Goal: Task Accomplishment & Management: Use online tool/utility

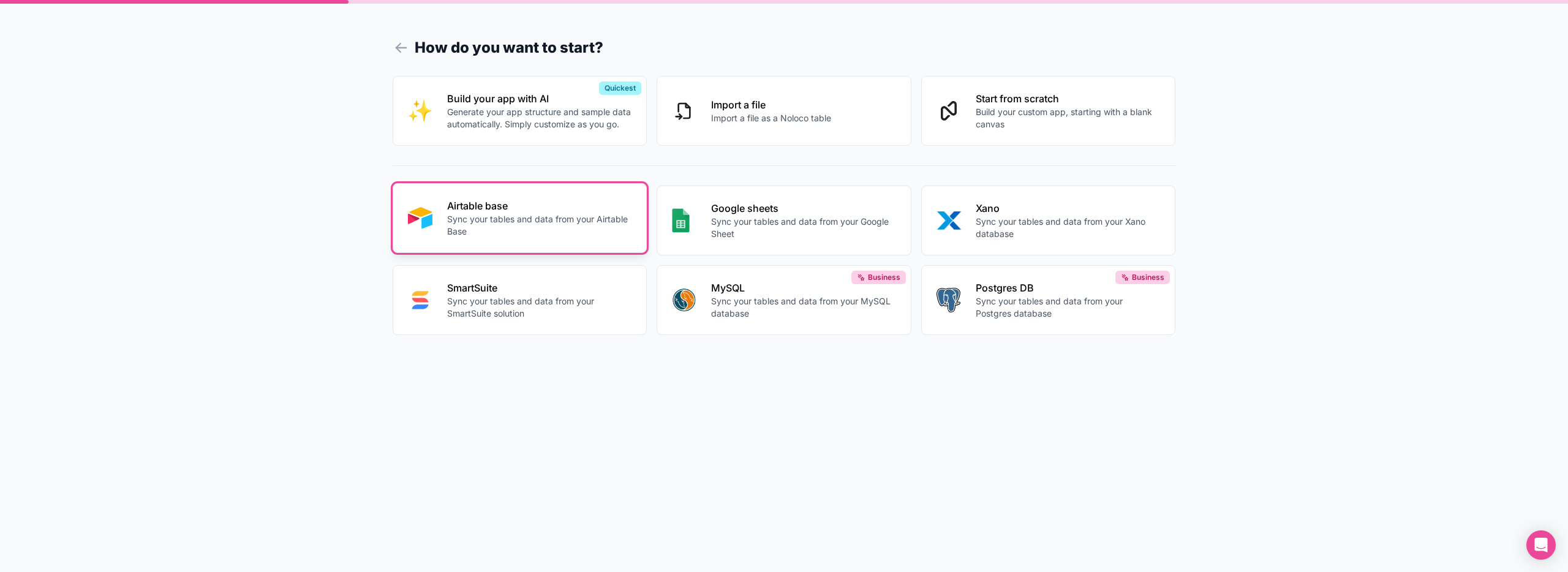
click at [522, 231] on p "Sync your tables and data from your Airtable Base" at bounding box center [539, 225] width 185 height 25
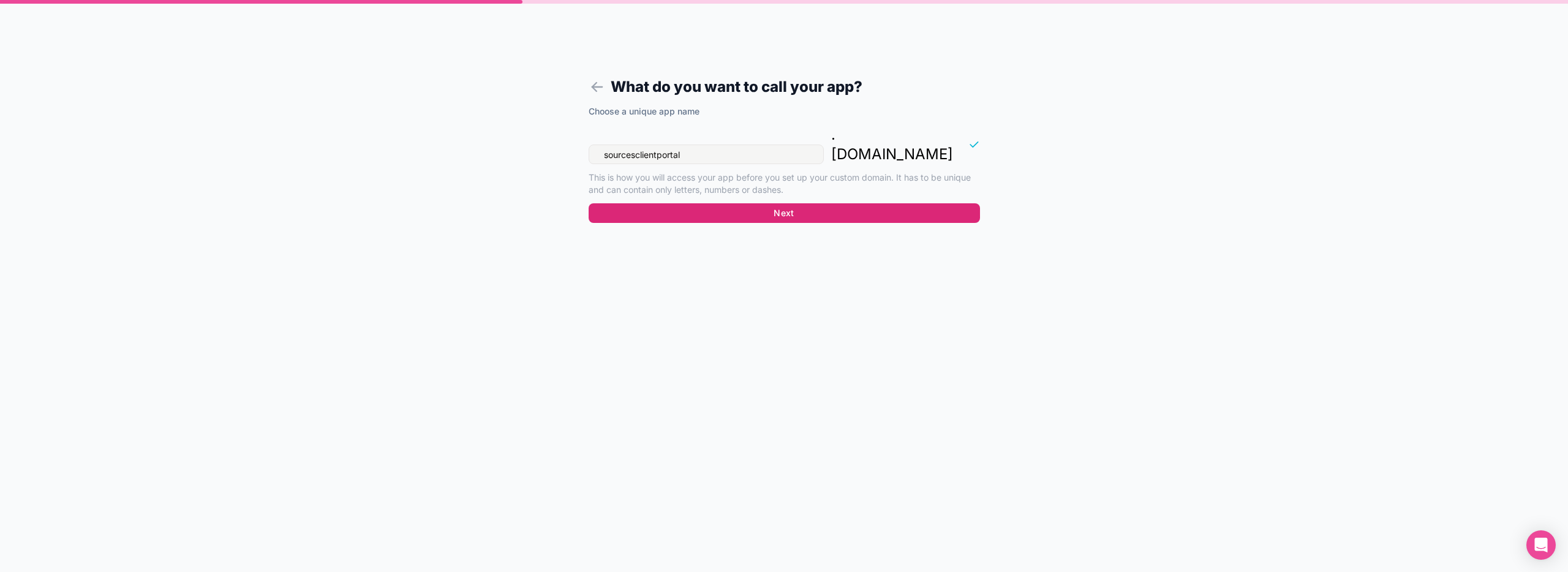
click at [827, 204] on button "Next" at bounding box center [784, 213] width 391 height 20
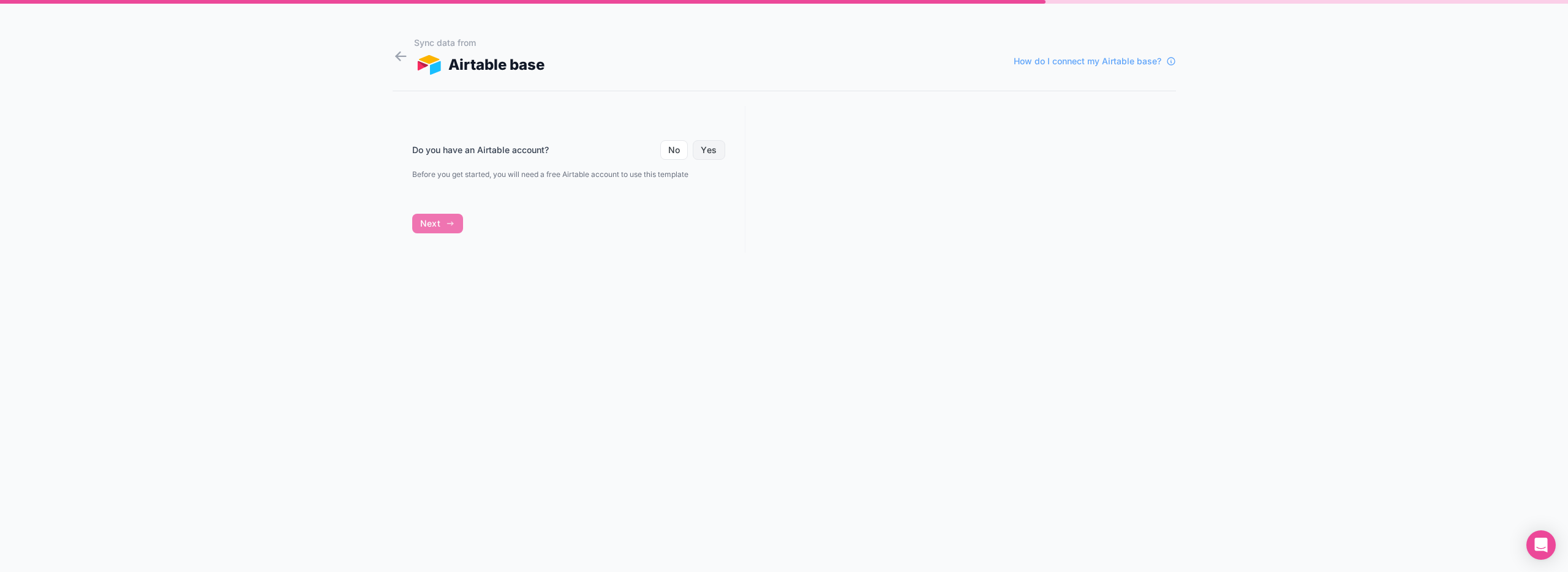
click at [708, 150] on button "Yes" at bounding box center [708, 150] width 32 height 20
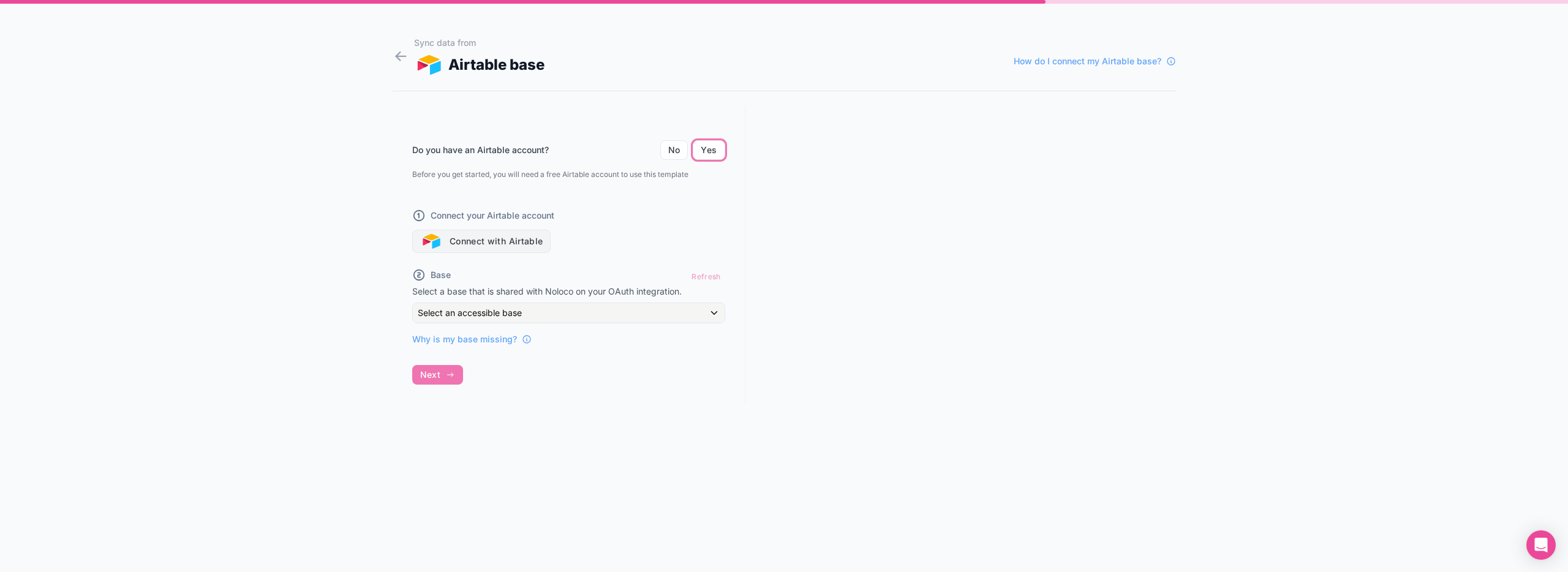
click at [485, 240] on button "Connect with Airtable" at bounding box center [481, 241] width 139 height 23
click at [485, 241] on button "Connect with Airtable" at bounding box center [481, 241] width 139 height 23
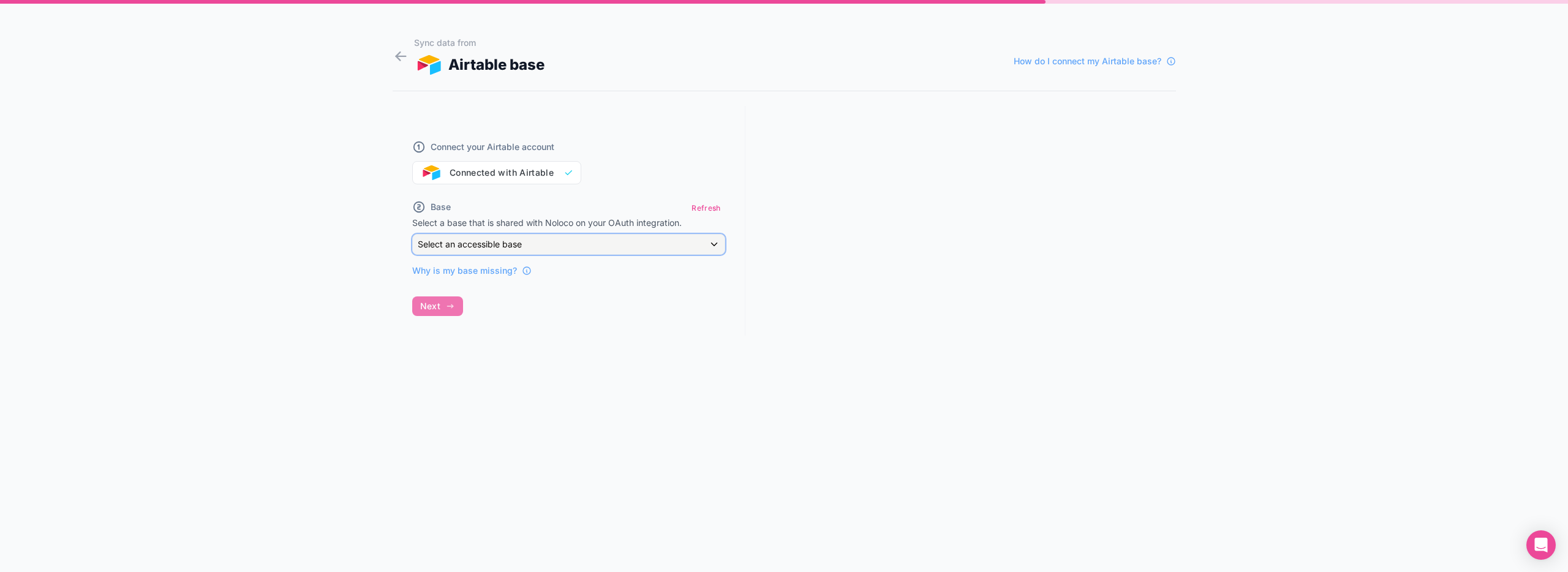
click at [631, 245] on div "Select an accessible base" at bounding box center [568, 244] width 311 height 20
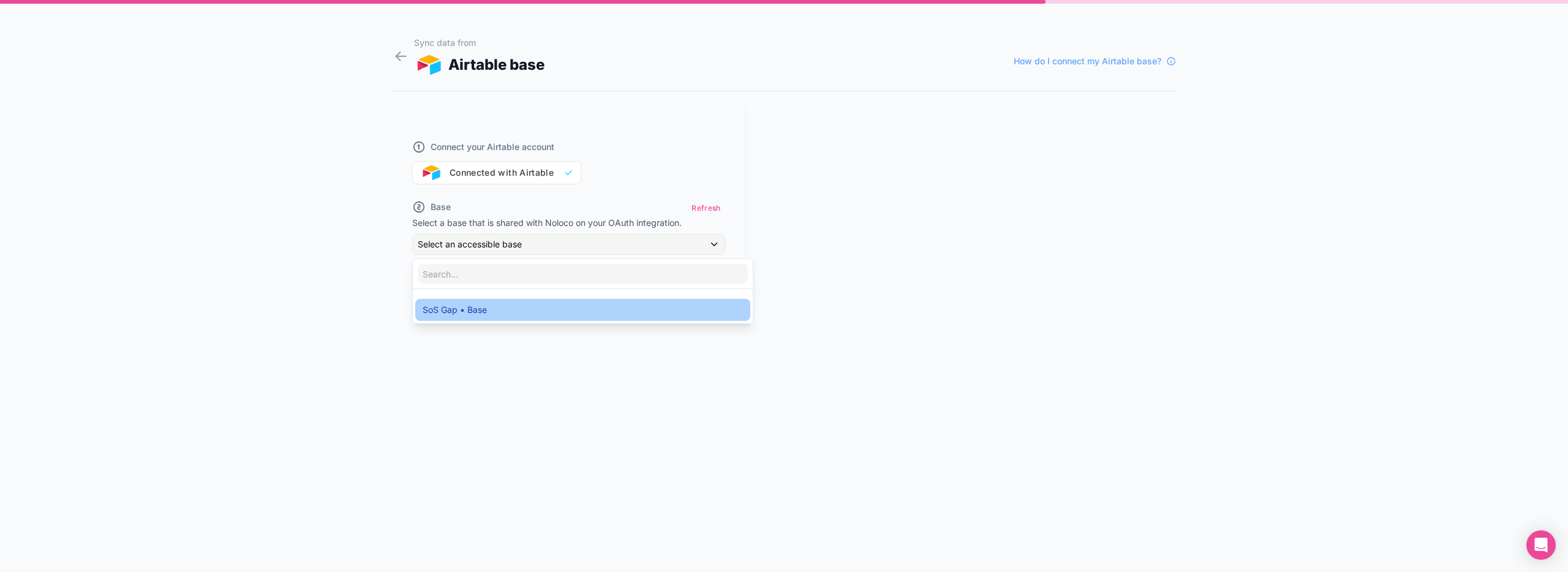
click at [457, 307] on span "SoS Gap • Base" at bounding box center [454, 310] width 64 height 15
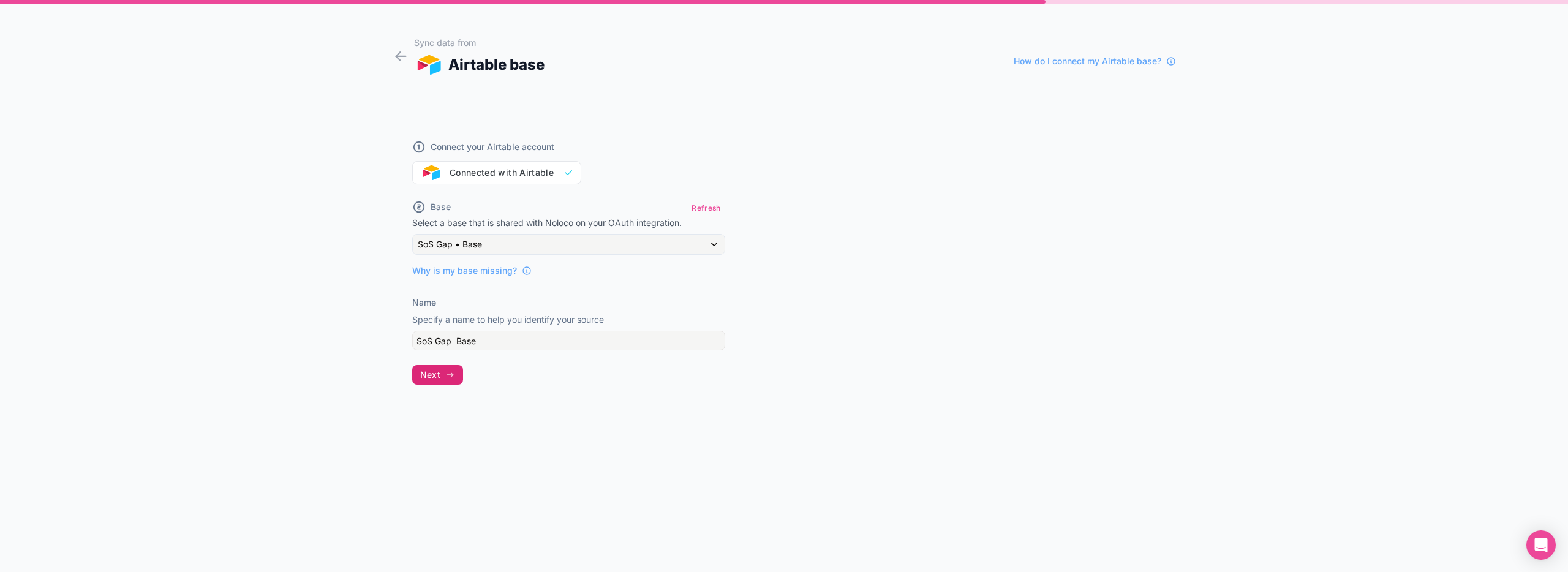
click at [453, 372] on icon "button" at bounding box center [450, 375] width 10 height 10
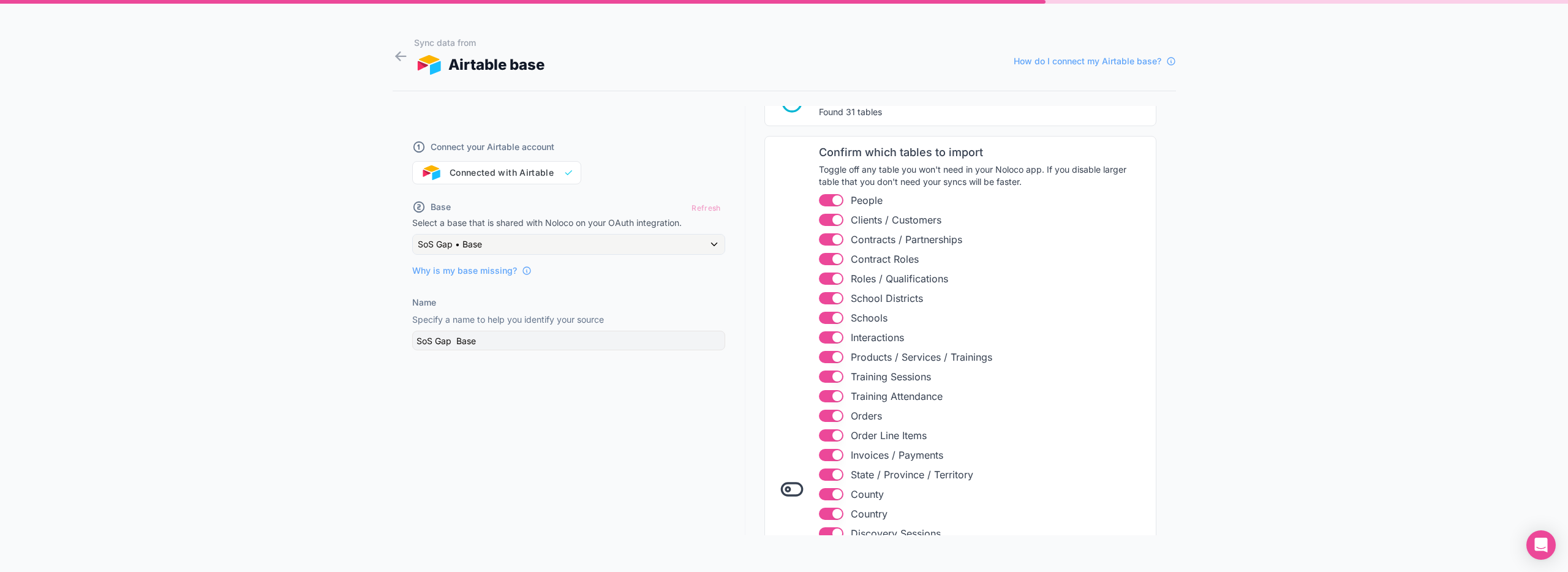
scroll to position [130, 0]
click at [822, 255] on button "Use setting" at bounding box center [830, 253] width 25 height 12
click at [824, 275] on button "Use setting" at bounding box center [830, 273] width 25 height 12
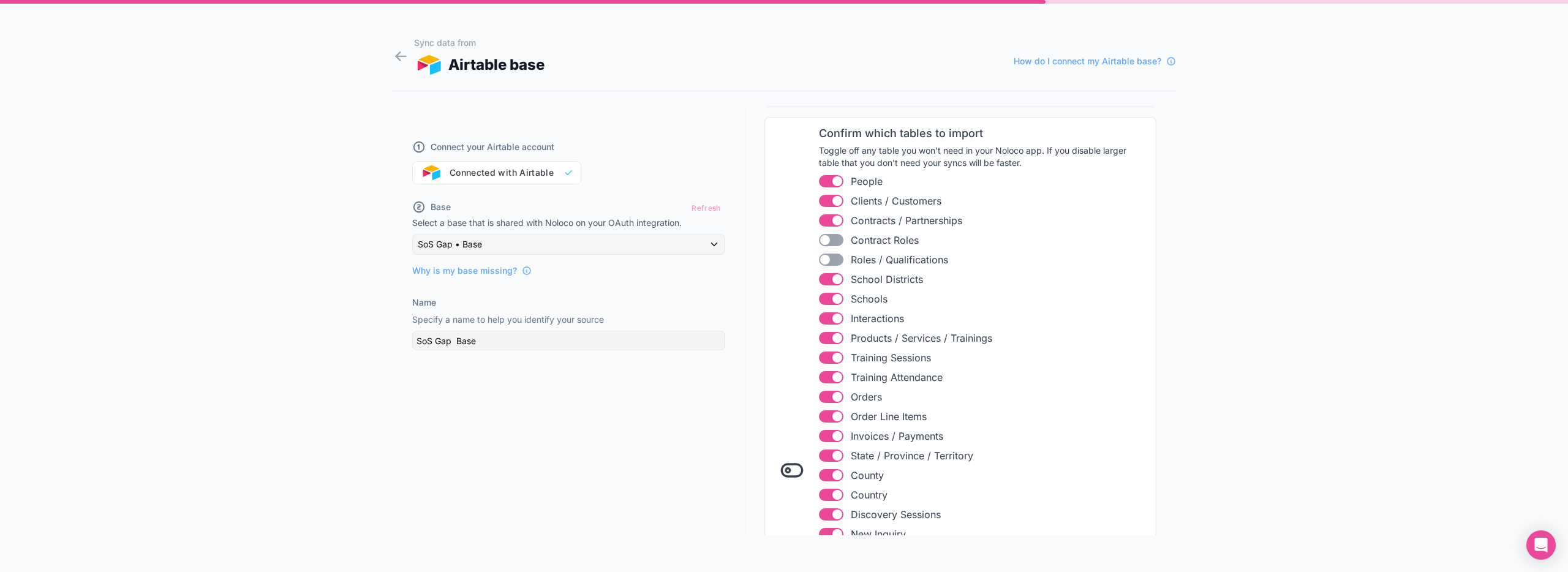
scroll to position [151, 0]
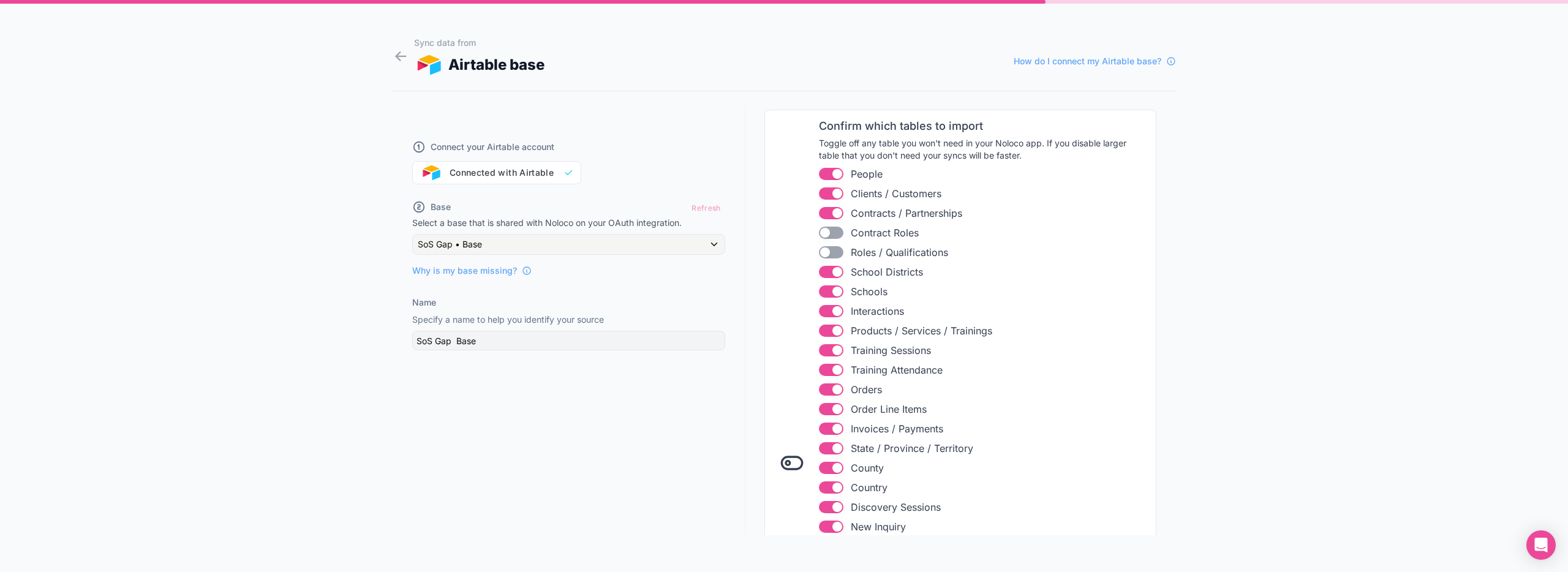
click at [822, 313] on button "Use setting" at bounding box center [830, 311] width 25 height 12
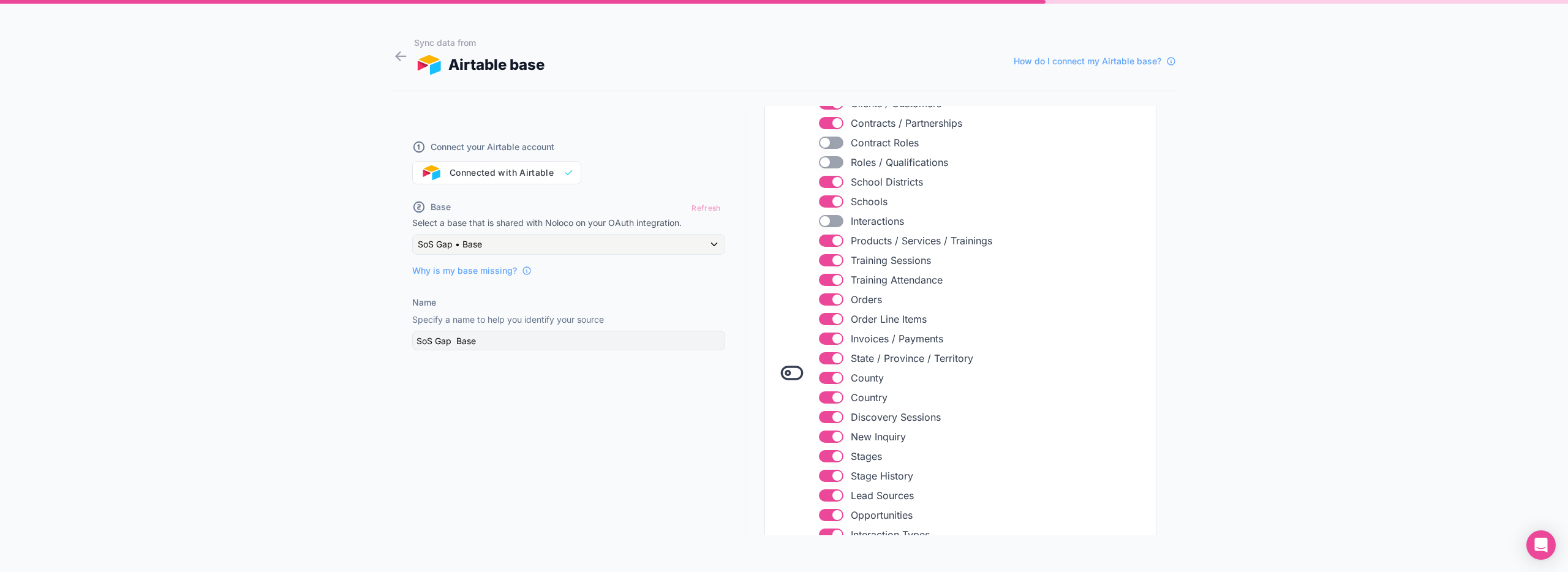
scroll to position [242, 0]
click at [821, 278] on button "Use setting" at bounding box center [830, 277] width 25 height 12
click at [822, 338] on button "Use setting" at bounding box center [830, 336] width 25 height 12
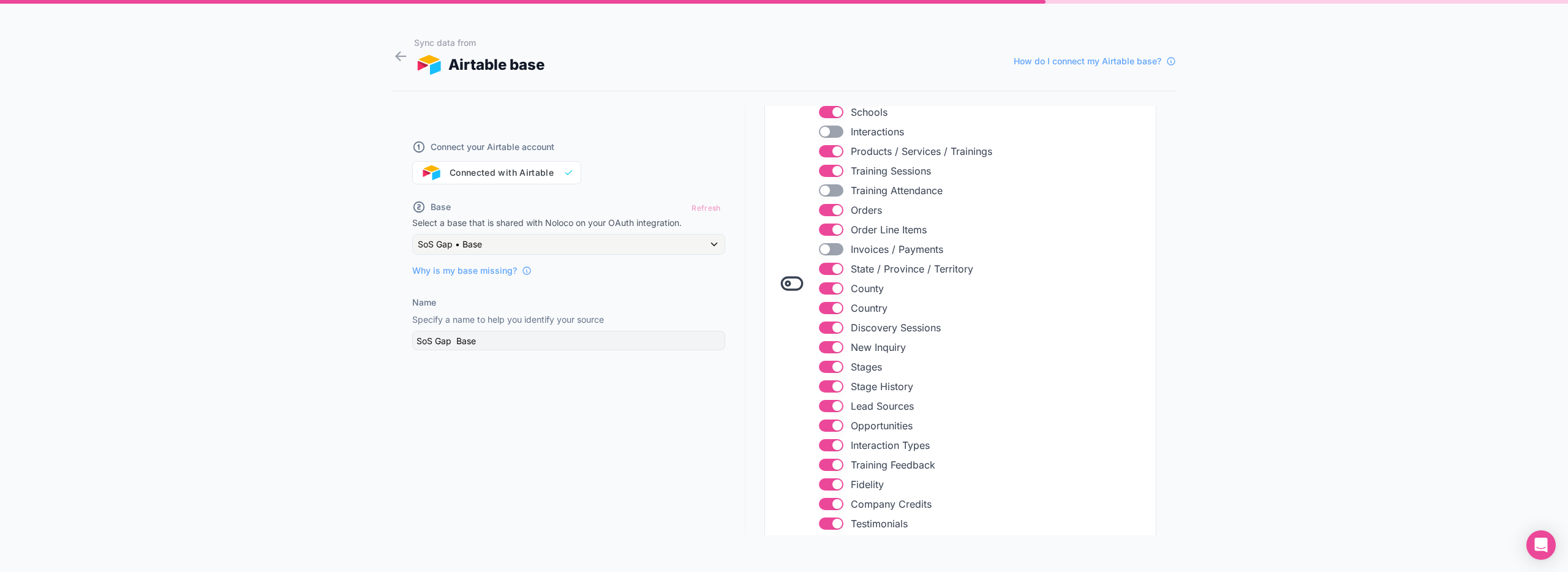
scroll to position [357, 0]
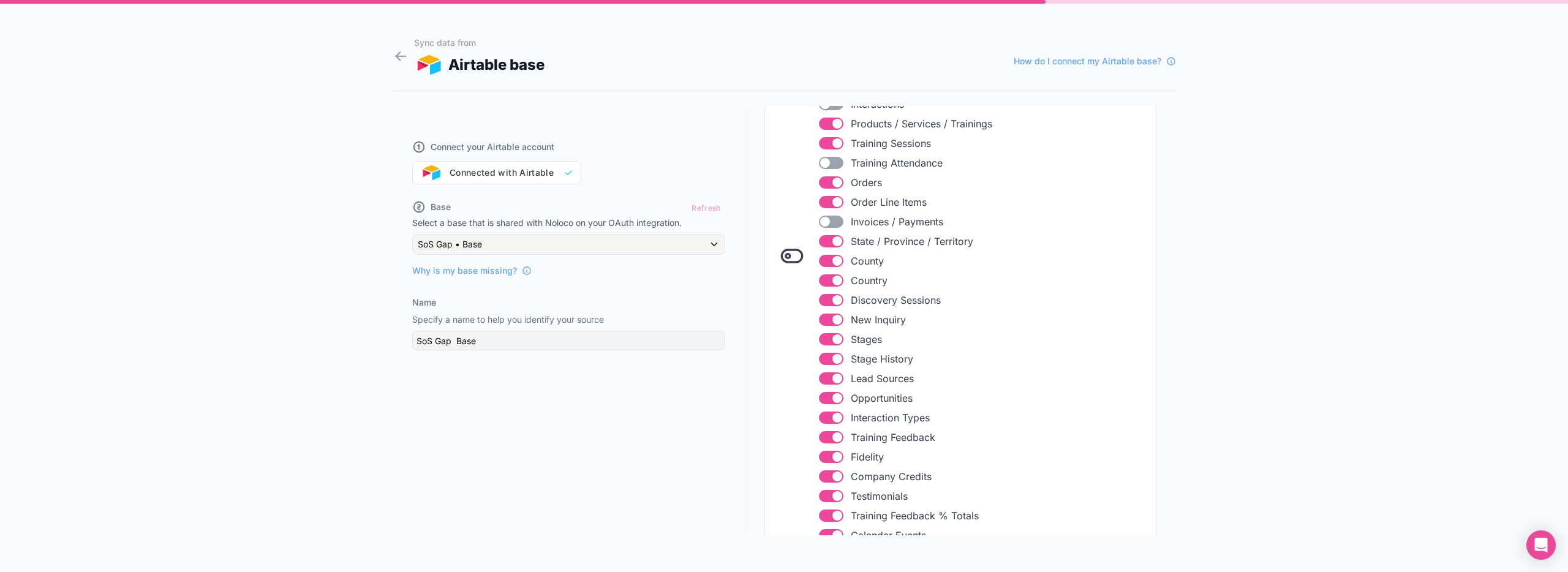
click at [821, 241] on button "Use setting" at bounding box center [830, 241] width 25 height 12
click at [821, 264] on button "Use setting" at bounding box center [830, 261] width 25 height 12
click at [822, 280] on button "Use setting" at bounding box center [830, 280] width 25 height 12
click at [822, 298] on button "Use setting" at bounding box center [830, 299] width 25 height 12
click at [825, 317] on button "Use setting" at bounding box center [830, 319] width 25 height 12
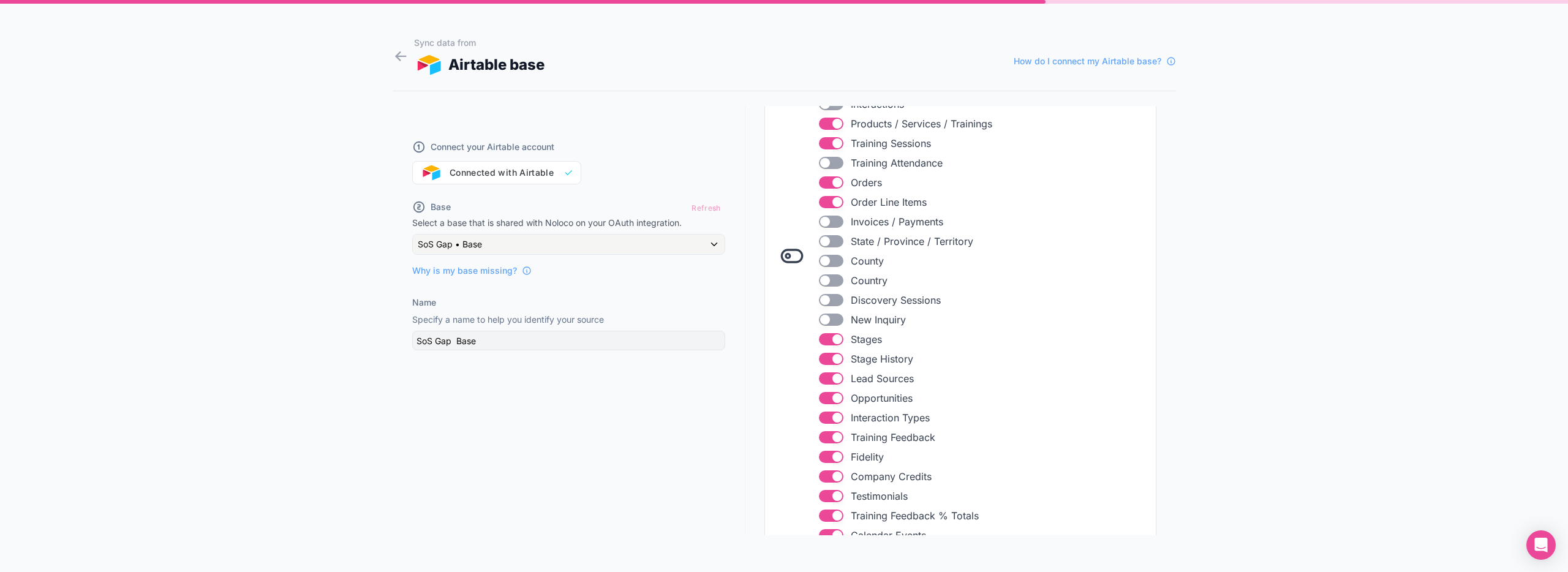
click at [823, 340] on button "Use setting" at bounding box center [830, 339] width 25 height 12
click at [818, 360] on button "Use setting" at bounding box center [830, 358] width 25 height 12
click at [820, 380] on button "Use setting" at bounding box center [830, 378] width 25 height 12
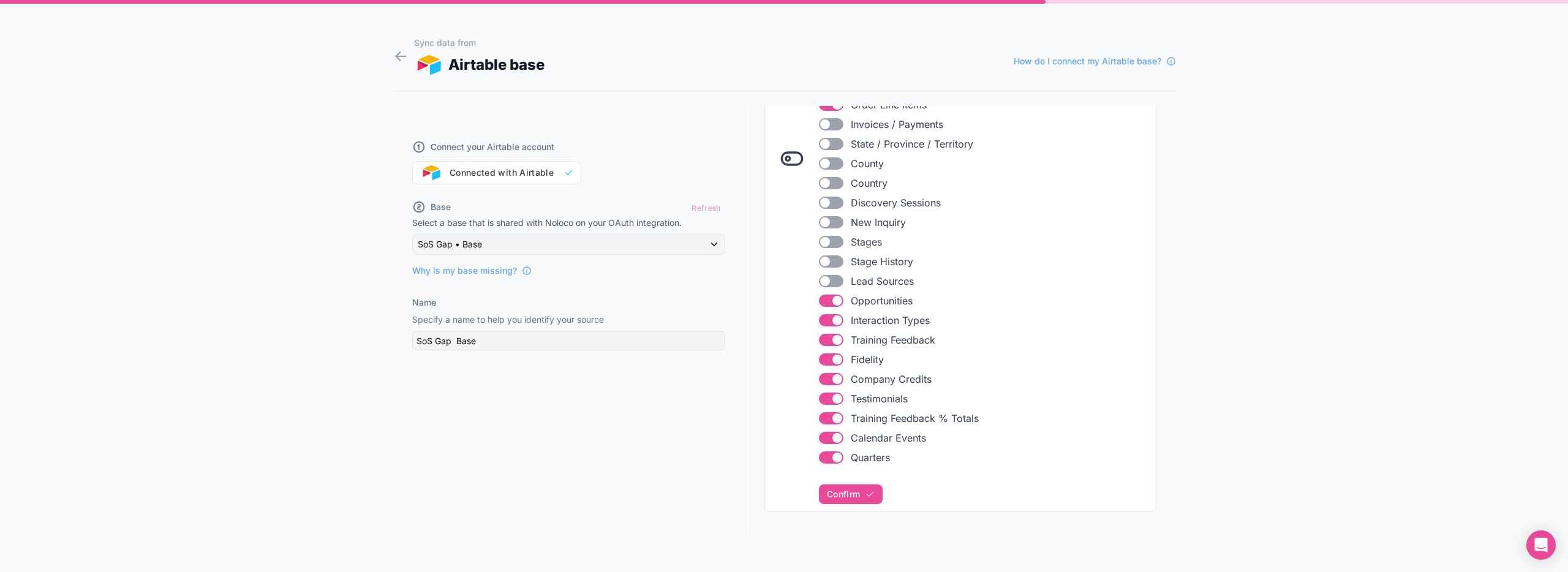
scroll to position [460, 0]
click at [818, 296] on button "Use setting" at bounding box center [830, 296] width 25 height 12
click at [821, 317] on button "Use setting" at bounding box center [830, 315] width 25 height 12
click at [820, 335] on button "Use setting" at bounding box center [830, 335] width 25 height 12
click at [819, 356] on button "Use setting" at bounding box center [830, 355] width 25 height 12
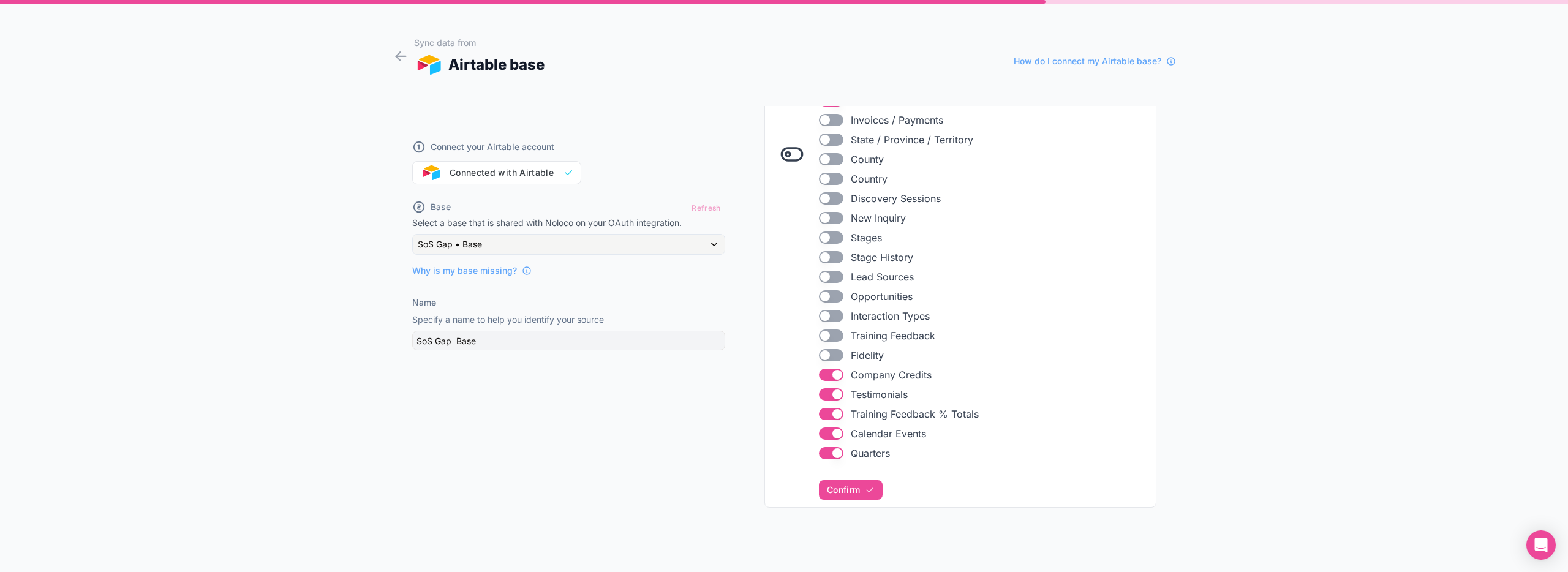
click at [822, 371] on button "Use setting" at bounding box center [830, 374] width 25 height 12
click at [822, 392] on button "Use setting" at bounding box center [830, 394] width 25 height 12
click at [824, 409] on button "Use setting" at bounding box center [830, 414] width 25 height 12
click at [824, 435] on button "Use setting" at bounding box center [830, 433] width 25 height 12
click at [826, 457] on button "Use setting" at bounding box center [830, 452] width 25 height 12
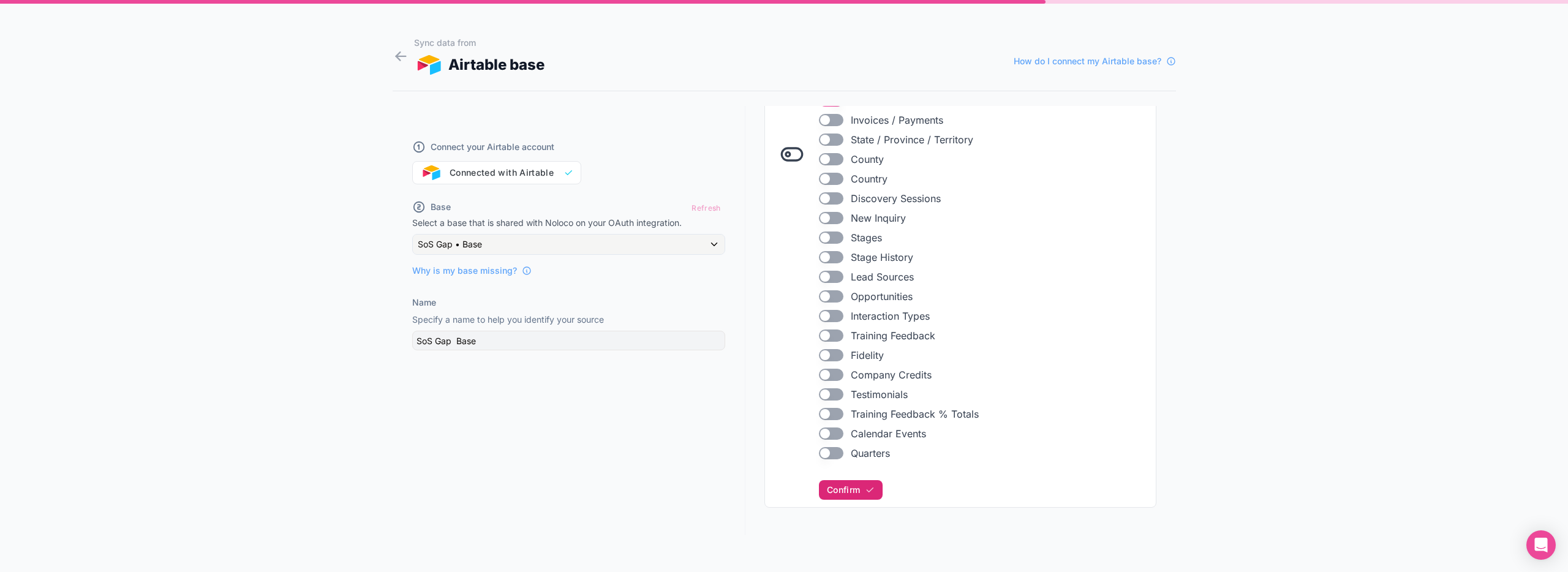
click at [830, 490] on span "Confirm" at bounding box center [844, 490] width 33 height 11
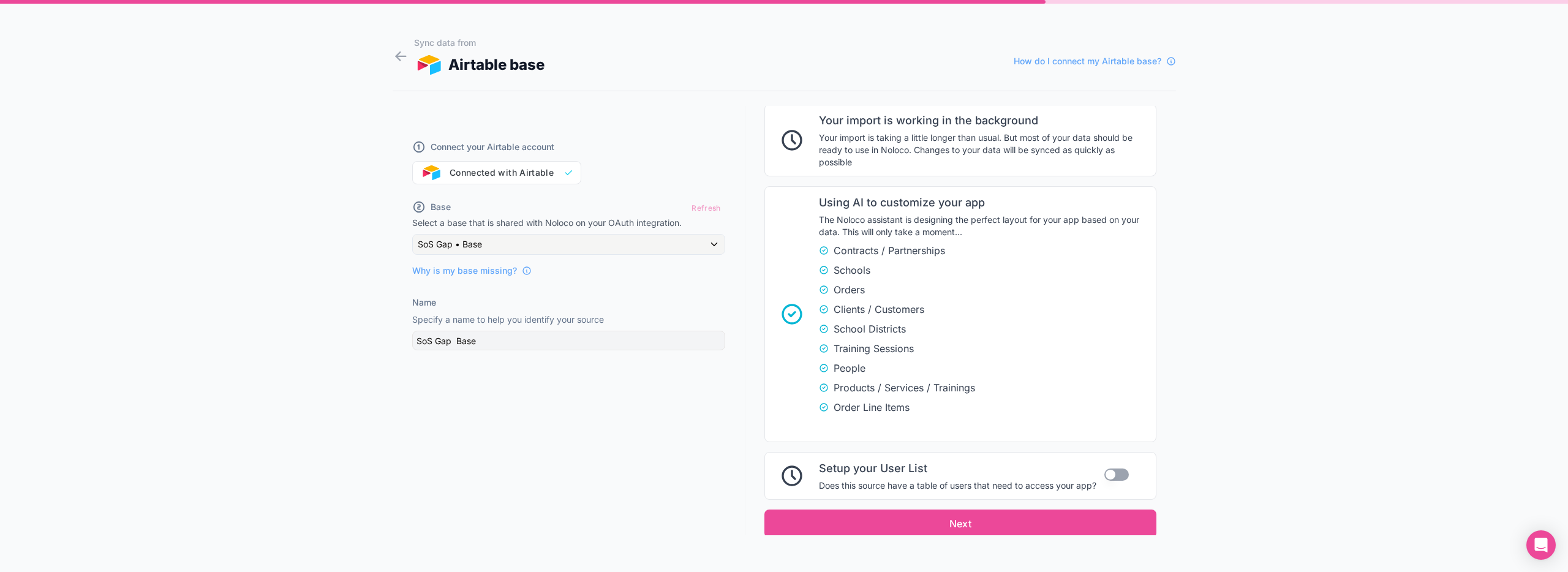
scroll to position [972, 0]
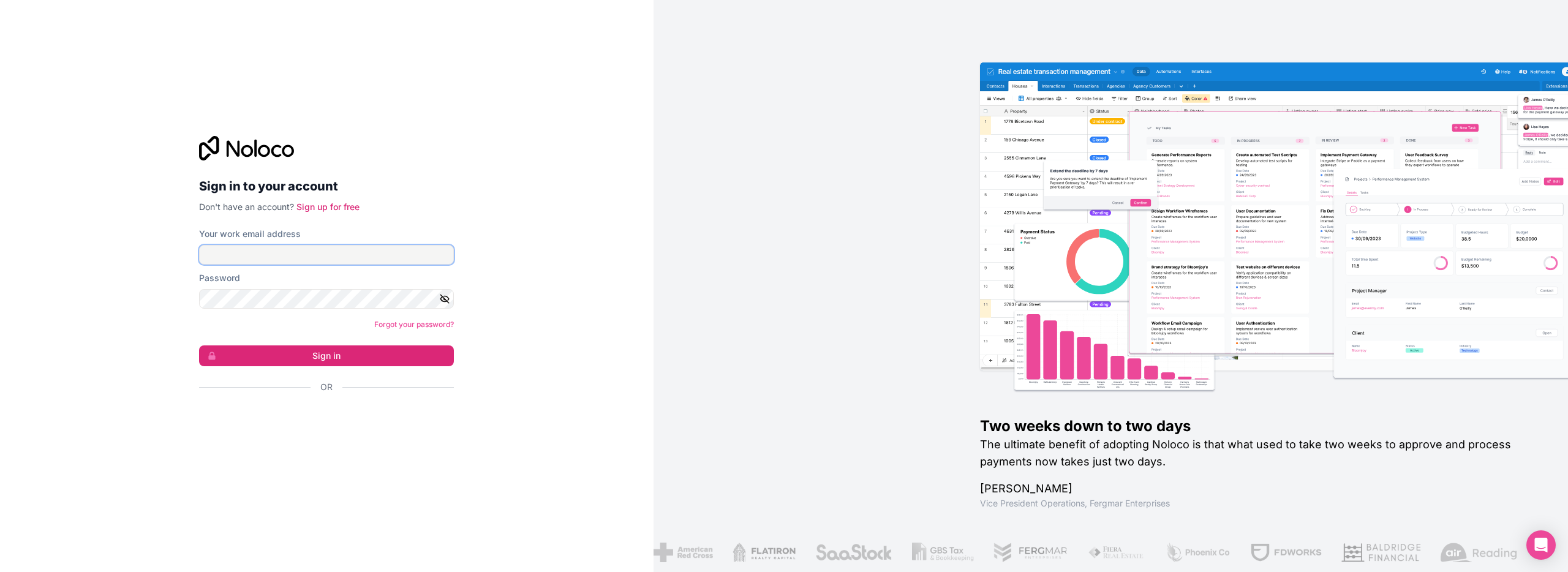
type input "[PERSON_NAME][EMAIL_ADDRESS][DOMAIN_NAME]"
click at [339, 360] on button "Sign in" at bounding box center [326, 356] width 255 height 21
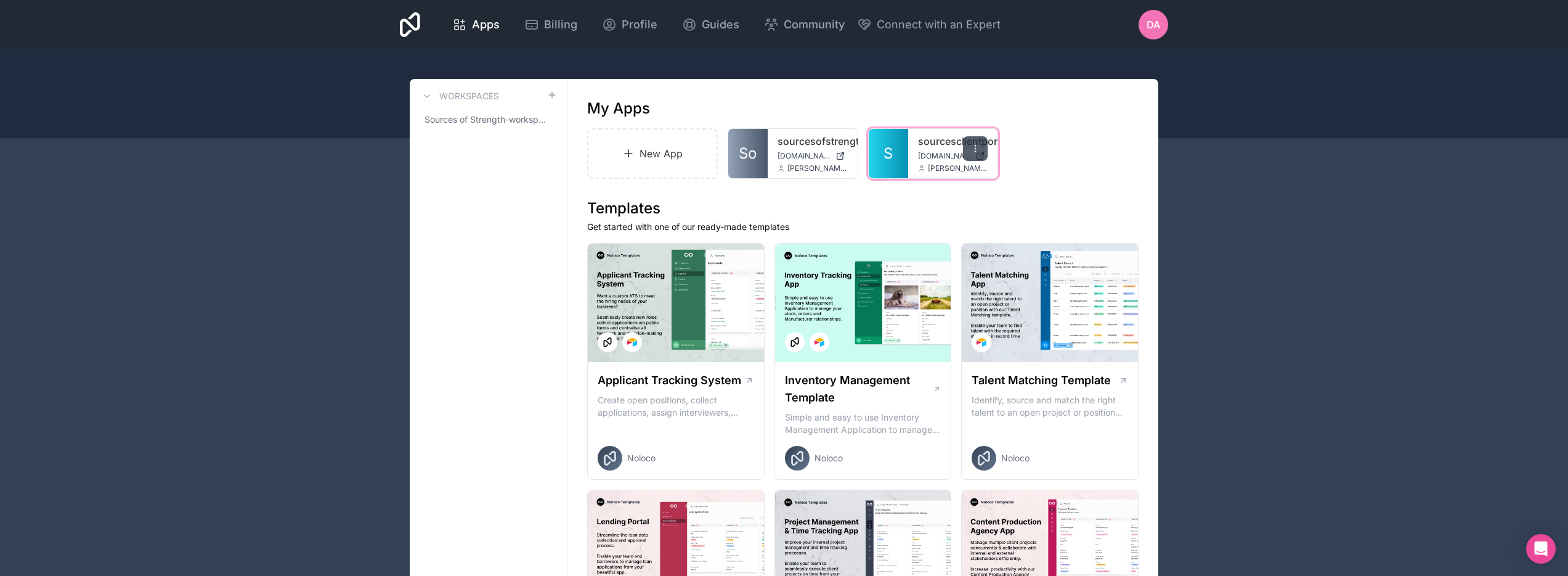
click at [977, 153] on div at bounding box center [975, 148] width 25 height 25
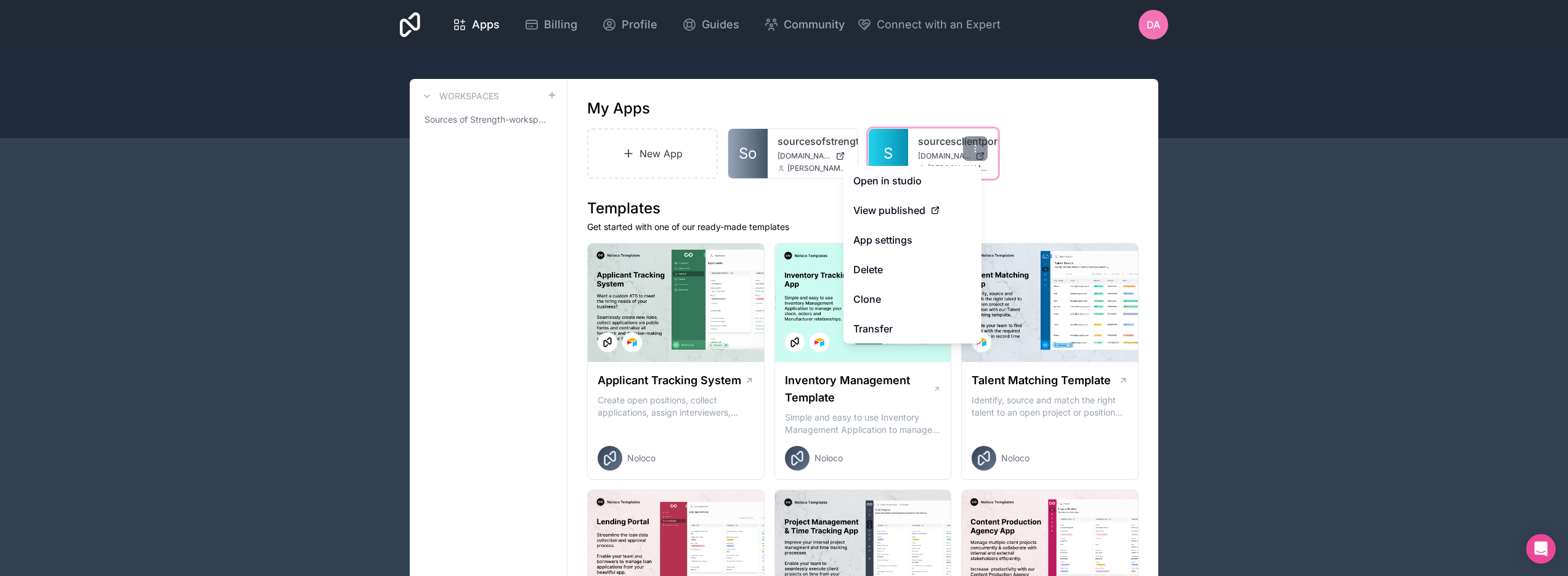
click at [917, 152] on div "sourcesclientportal [DOMAIN_NAME] [PERSON_NAME][EMAIL_ADDRESS][DOMAIN_NAME]" at bounding box center [953, 154] width 90 height 49
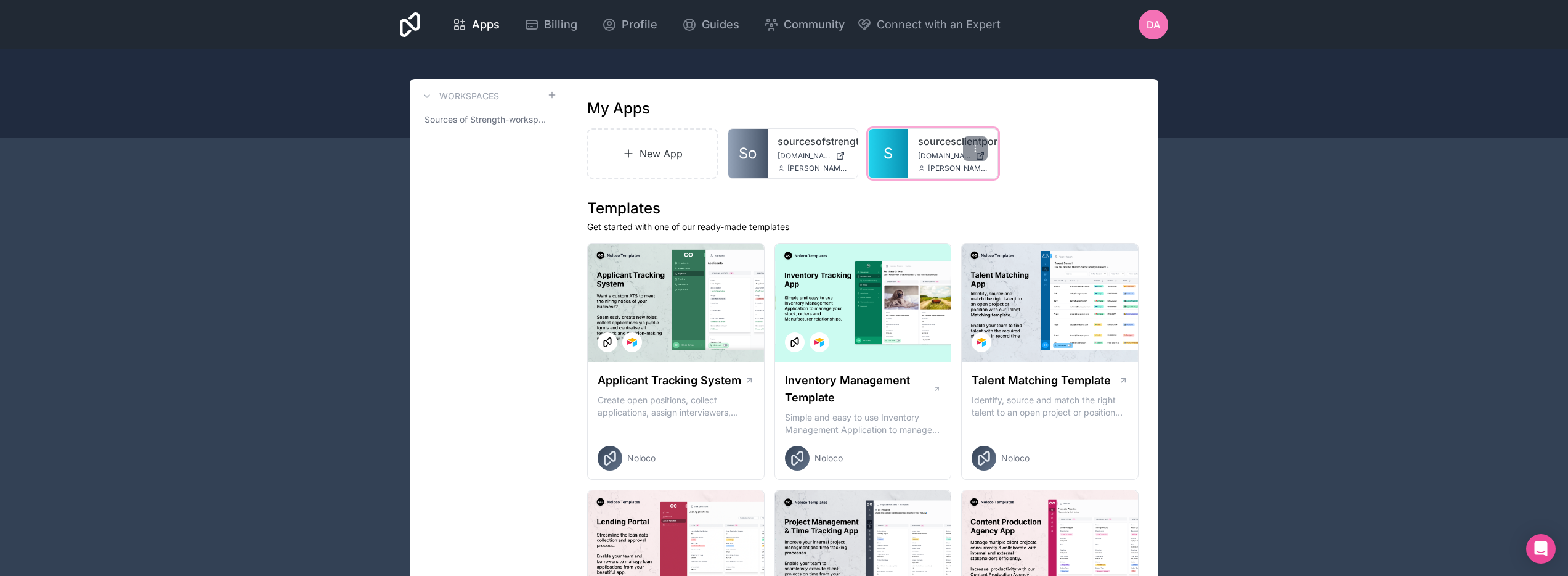
click at [899, 157] on link "S" at bounding box center [888, 154] width 39 height 49
